Goal: Task Accomplishment & Management: Complete application form

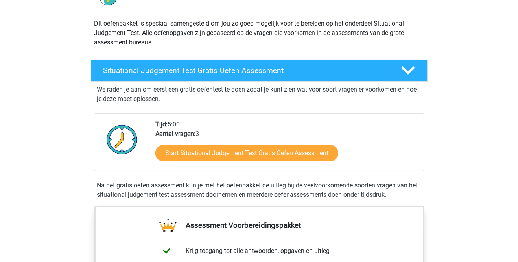
scroll to position [79, 0]
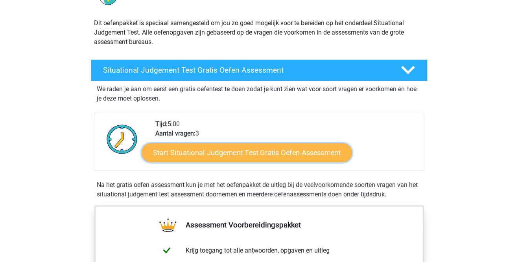
click at [323, 153] on link "Start Situational Judgement Test Gratis Oefen Assessment" at bounding box center [247, 153] width 210 height 19
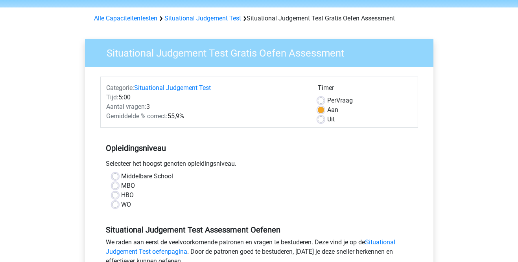
scroll to position [27, 0]
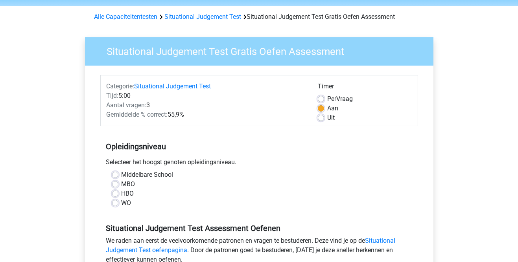
click at [121, 193] on label "HBO" at bounding box center [127, 193] width 13 height 9
click at [114, 193] on input "HBO" at bounding box center [115, 193] width 6 height 8
radio input "true"
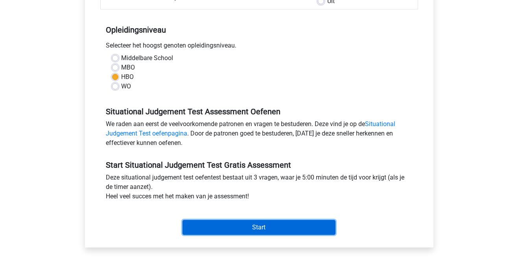
click at [321, 229] on input "Start" at bounding box center [258, 227] width 153 height 15
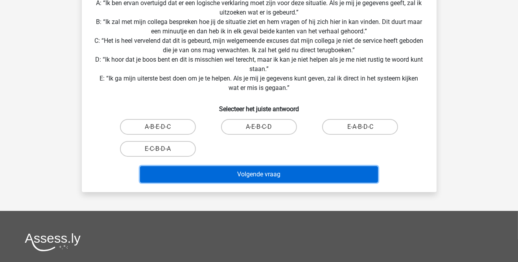
scroll to position [161, 0]
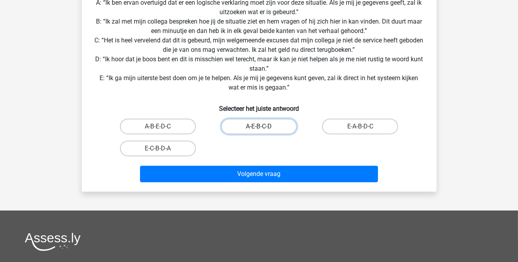
click at [245, 132] on label "A-E-B-C-D" at bounding box center [259, 127] width 76 height 16
click at [259, 132] on input "A-E-B-C-D" at bounding box center [261, 129] width 5 height 5
radio input "true"
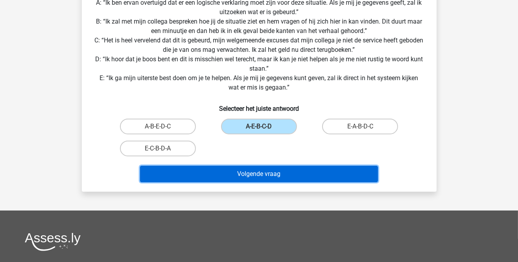
click at [362, 174] on button "Volgende vraag" at bounding box center [259, 174] width 238 height 17
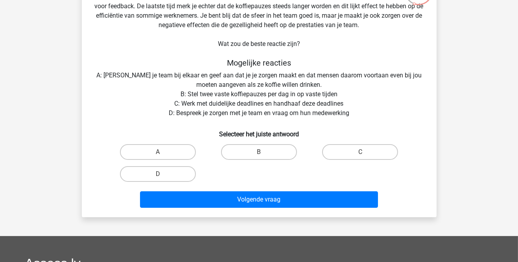
scroll to position [63, 0]
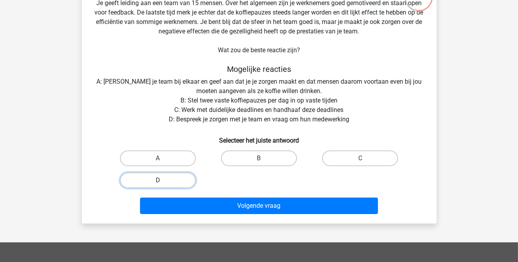
click at [139, 182] on label "D" at bounding box center [158, 181] width 76 height 16
click at [158, 182] on input "D" at bounding box center [160, 182] width 5 height 5
radio input "true"
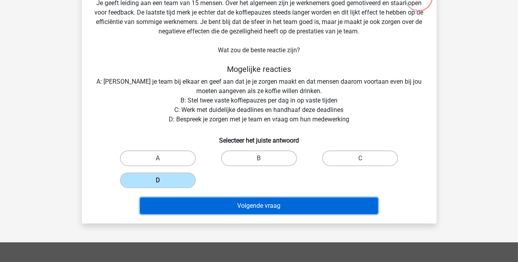
click at [166, 208] on button "Volgende vraag" at bounding box center [259, 206] width 238 height 17
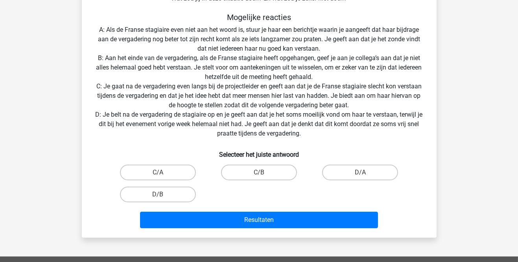
scroll to position [139, 0]
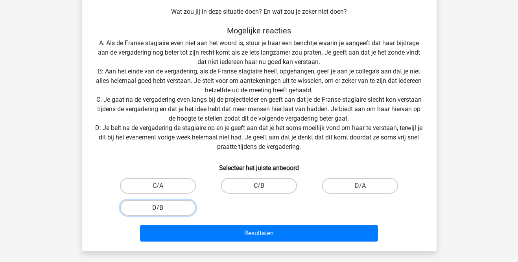
click at [146, 209] on label "D/B" at bounding box center [158, 208] width 76 height 16
click at [158, 209] on input "D/B" at bounding box center [160, 210] width 5 height 5
radio input "true"
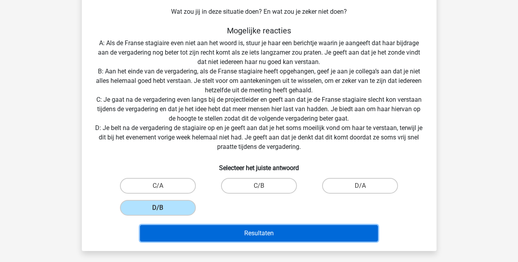
click at [361, 237] on button "Resultaten" at bounding box center [259, 233] width 238 height 17
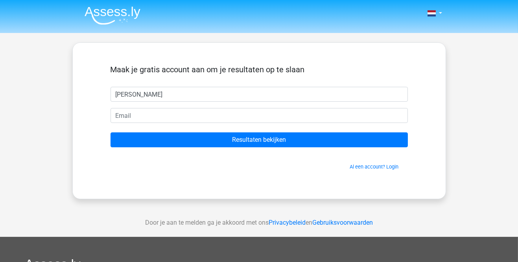
type input "[PERSON_NAME]"
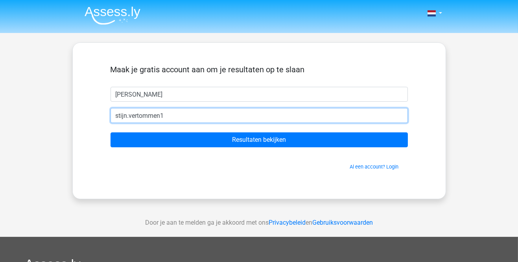
click at [236, 116] on input "stijn.vertommen1" at bounding box center [258, 115] width 297 height 15
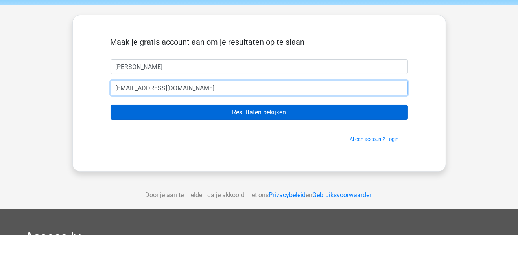
type input "stijn.vertommen1@gmail.com"
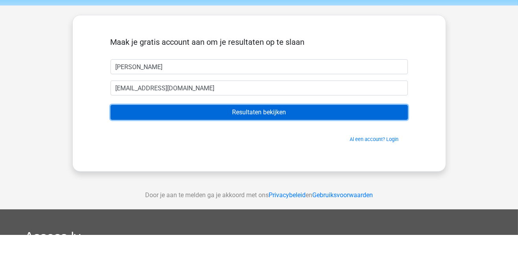
click at [332, 142] on input "Resultaten bekijken" at bounding box center [258, 140] width 297 height 15
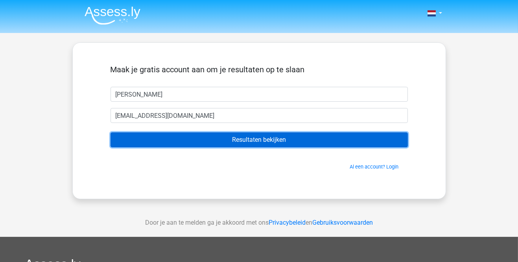
scroll to position [15, 0]
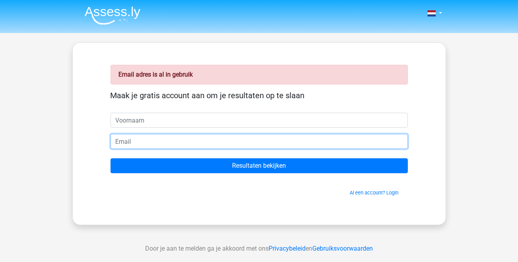
click at [127, 147] on input "email" at bounding box center [258, 141] width 297 height 15
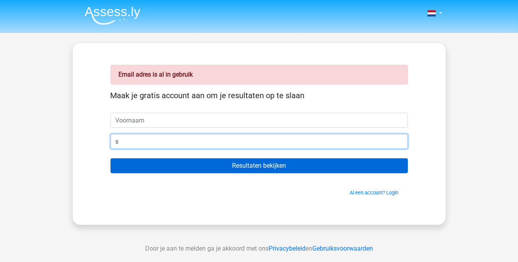
type input "s"
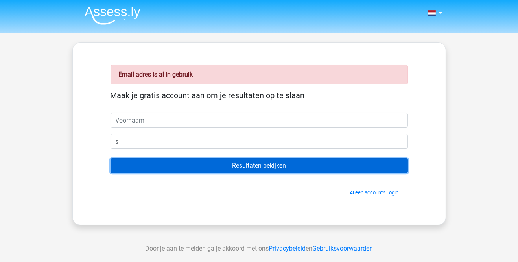
click at [245, 165] on input "Resultaten bekijken" at bounding box center [258, 165] width 297 height 15
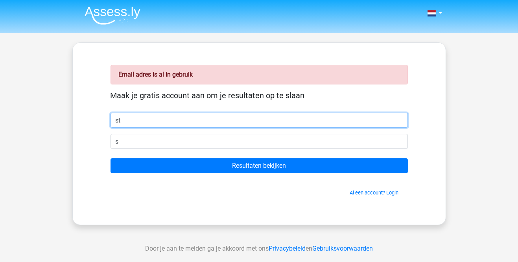
type input "[PERSON_NAME]"
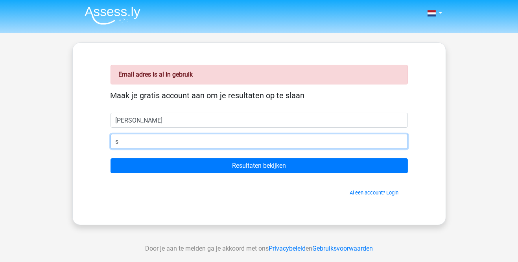
click at [151, 143] on input "s" at bounding box center [258, 141] width 297 height 15
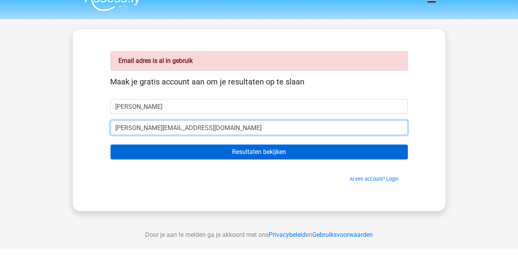
type input "[PERSON_NAME][EMAIL_ADDRESS][DOMAIN_NAME]"
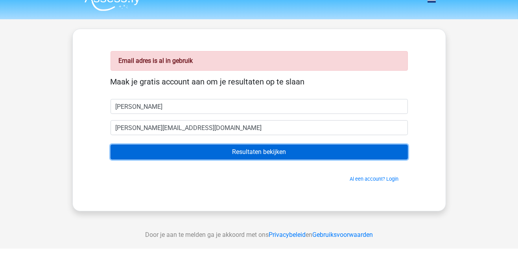
click at [140, 166] on input "Resultaten bekijken" at bounding box center [258, 165] width 297 height 15
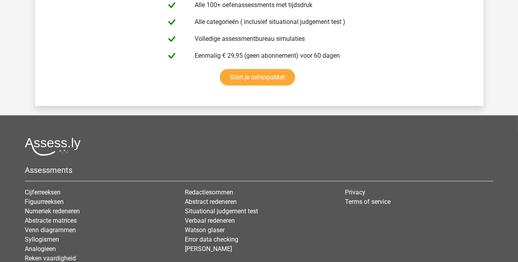
scroll to position [1292, 0]
